Goal: Task Accomplishment & Management: Manage account settings

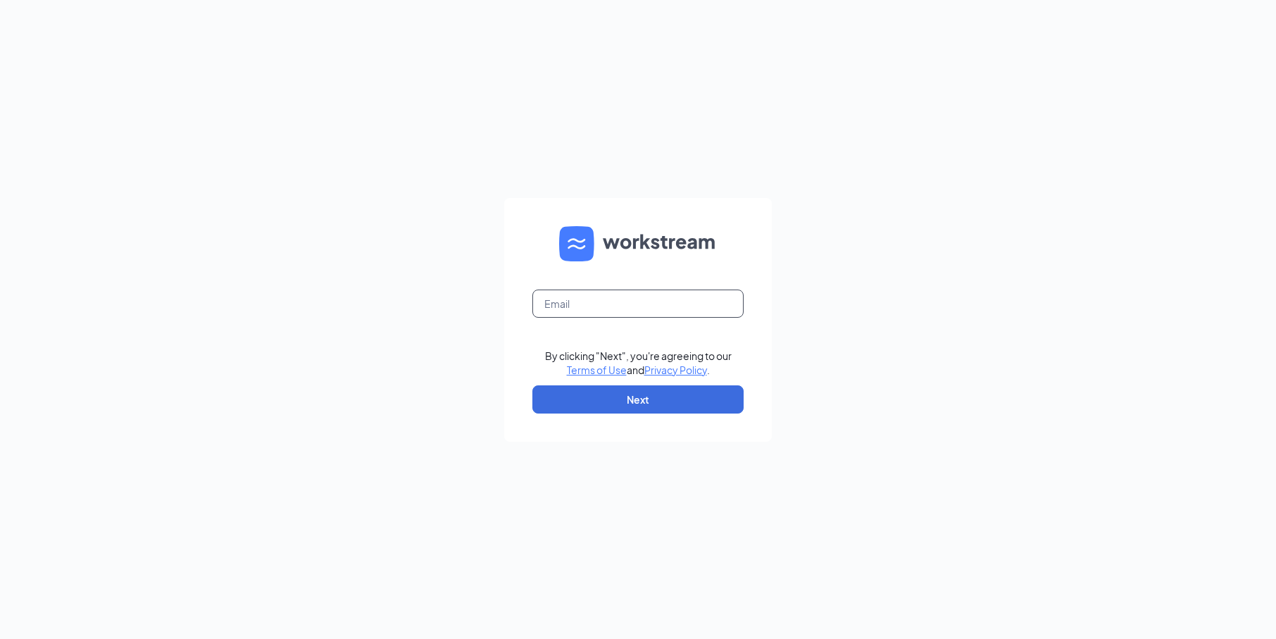
click at [604, 308] on input "text" at bounding box center [638, 304] width 211 height 28
type input "[EMAIL_ADDRESS][DOMAIN_NAME]"
click at [653, 395] on button "Next" at bounding box center [638, 399] width 211 height 28
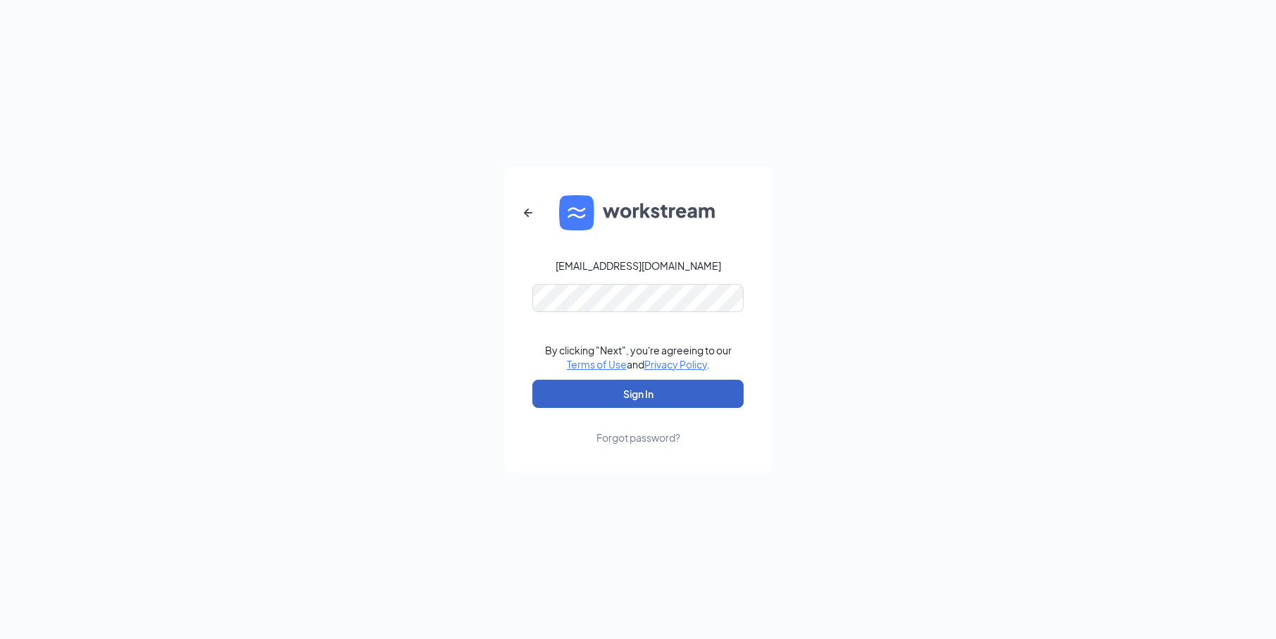
click at [625, 397] on button "Sign In" at bounding box center [638, 394] width 211 height 28
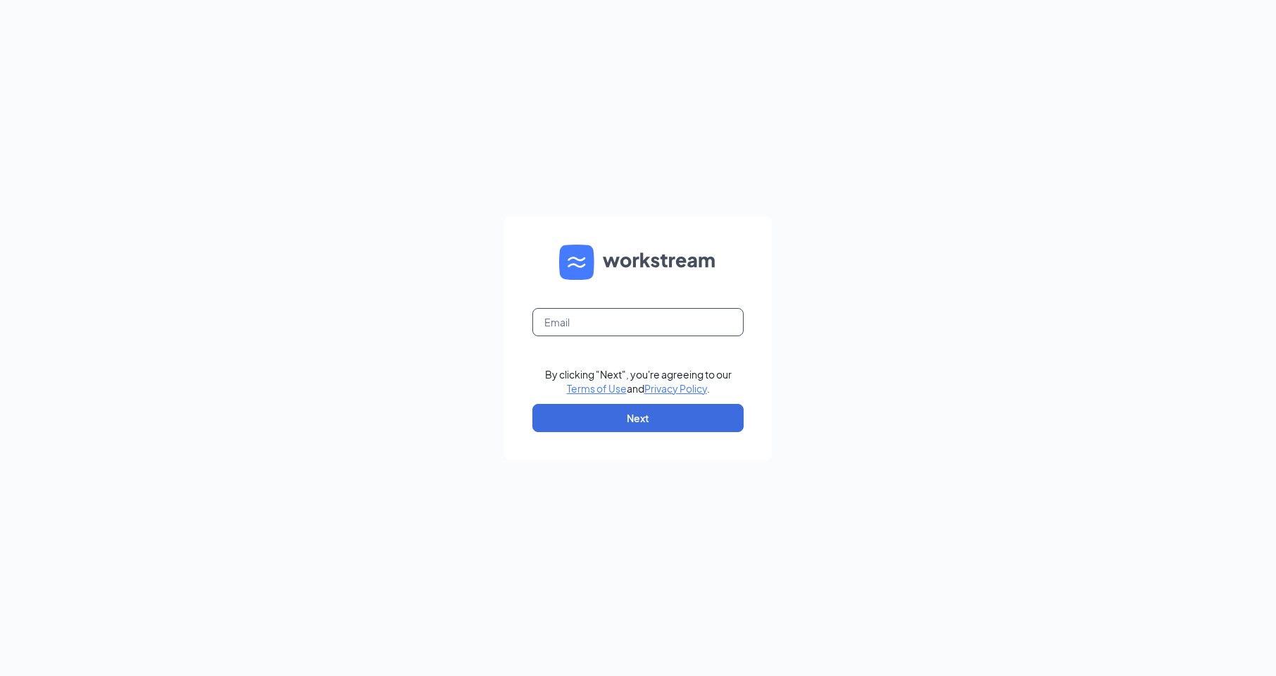
click at [623, 325] on input "text" at bounding box center [638, 322] width 211 height 28
type input "[EMAIL_ADDRESS][DOMAIN_NAME]"
click at [640, 418] on button "Next" at bounding box center [638, 418] width 211 height 28
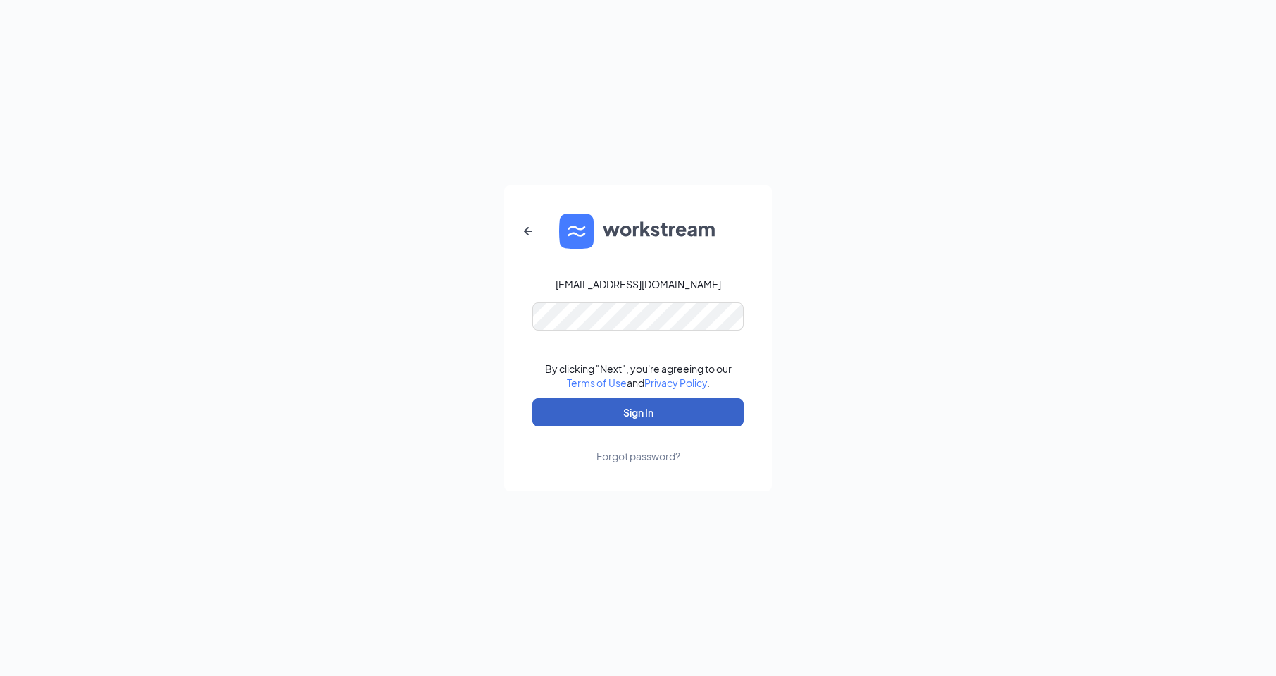
click at [620, 413] on button "Sign In" at bounding box center [638, 412] width 211 height 28
